Goal: Task Accomplishment & Management: Use online tool/utility

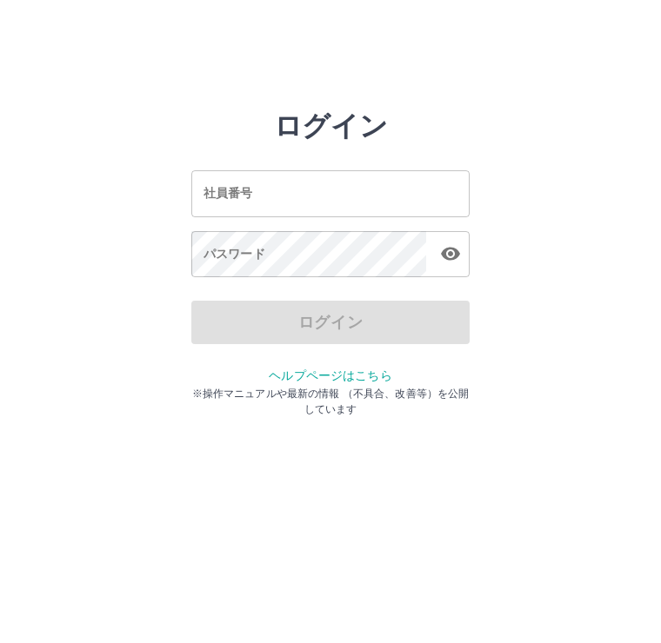
click at [277, 197] on input "社員番号" at bounding box center [330, 193] width 278 height 46
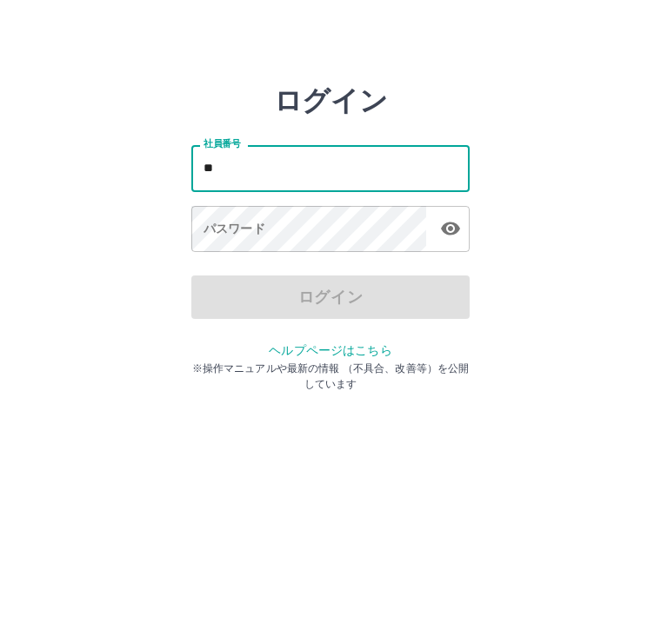
type input "*"
type input "*******"
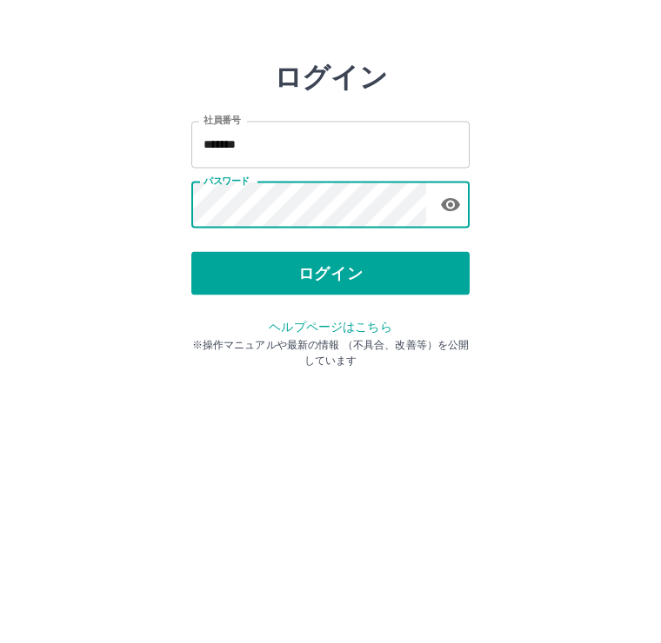
click at [373, 301] on button "ログイン" at bounding box center [330, 322] width 278 height 43
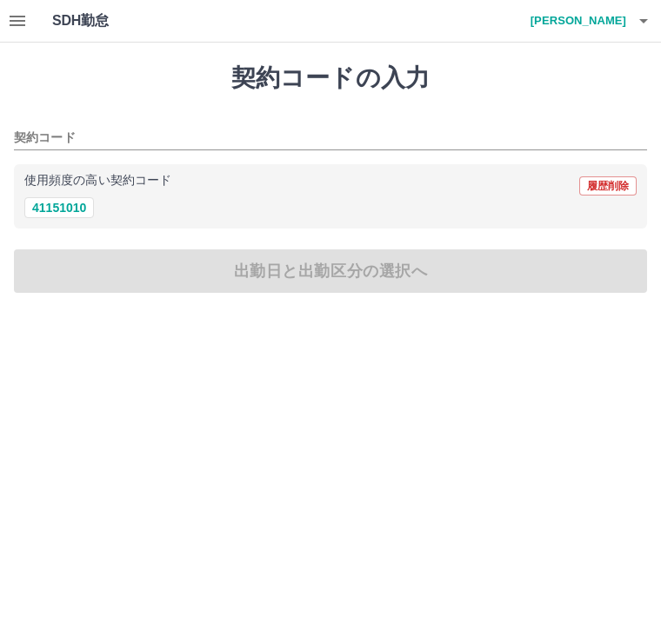
click at [27, 24] on icon "button" at bounding box center [17, 20] width 21 height 21
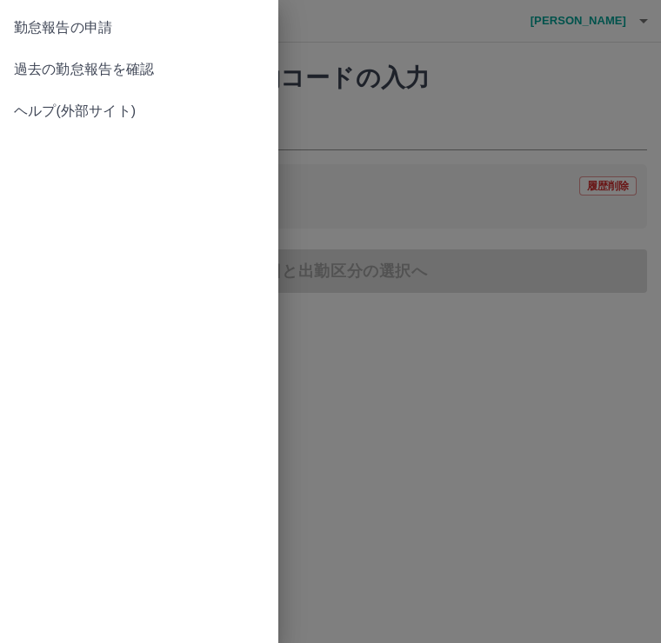
click at [151, 72] on span "過去の勤怠報告を確認" at bounding box center [139, 69] width 250 height 21
